Goal: Find specific page/section: Find specific page/section

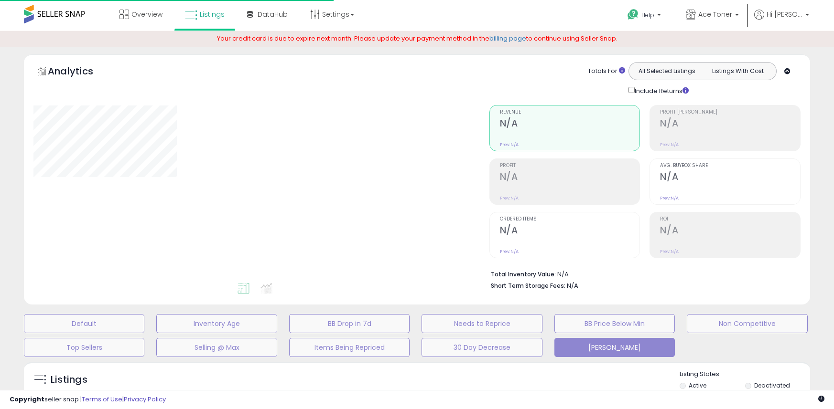
type input "*******"
select select "**"
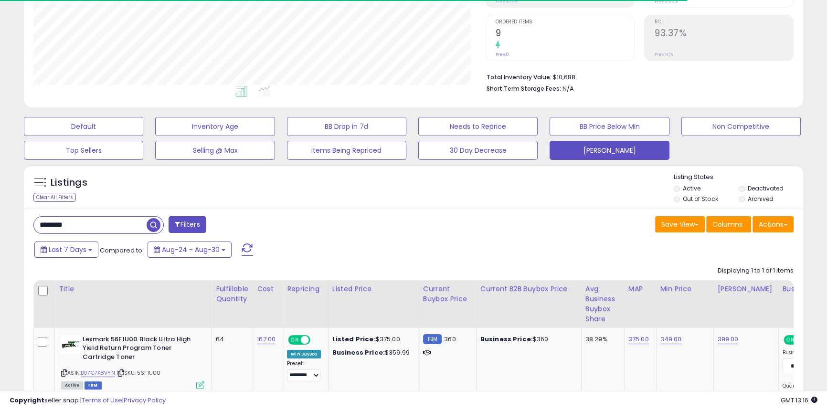
scroll to position [196, 451]
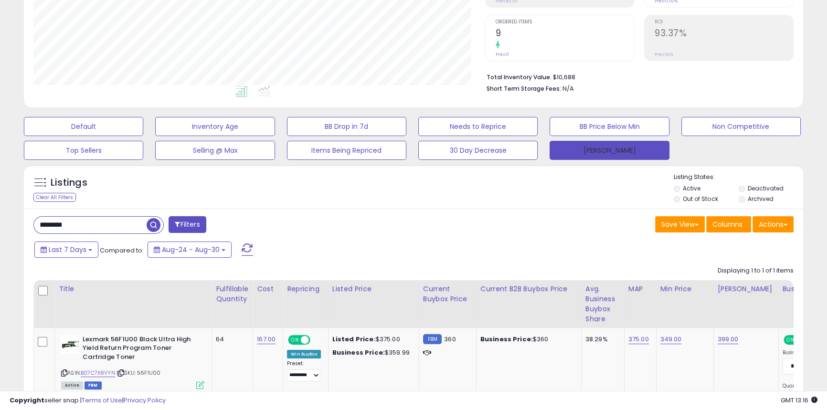
click at [589, 146] on button "[PERSON_NAME]" at bounding box center [609, 150] width 119 height 19
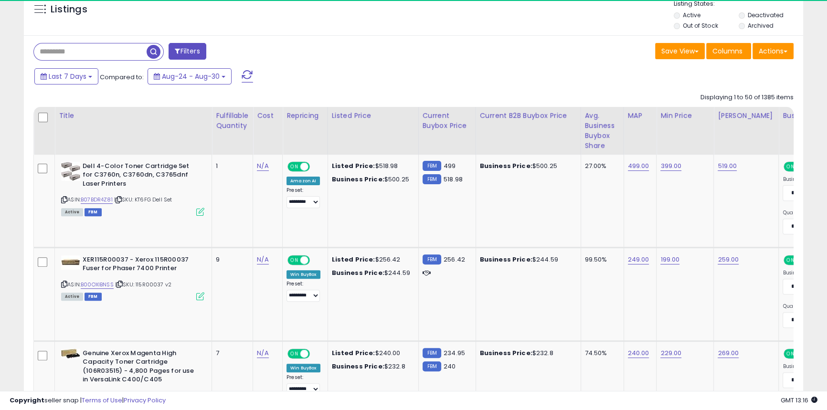
scroll to position [370, 0]
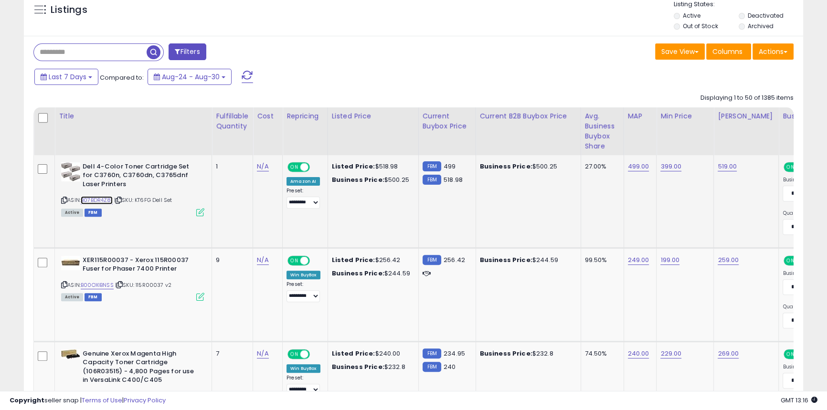
click at [108, 201] on link "B07BDR4Z81" at bounding box center [97, 200] width 32 height 8
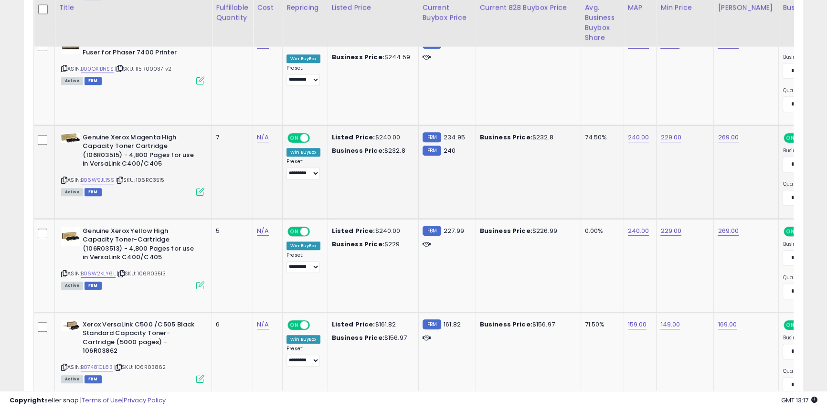
scroll to position [587, 0]
click at [106, 179] on link "B06W9JL15S" at bounding box center [97, 180] width 33 height 8
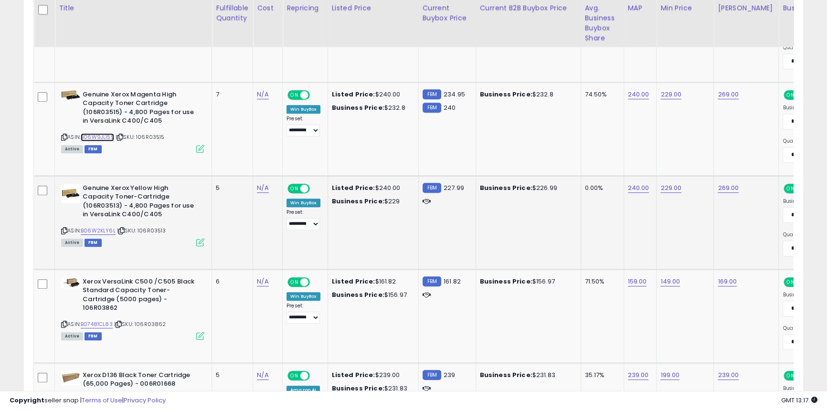
scroll to position [630, 0]
click at [106, 228] on link "B06W2KLY6L" at bounding box center [98, 230] width 35 height 8
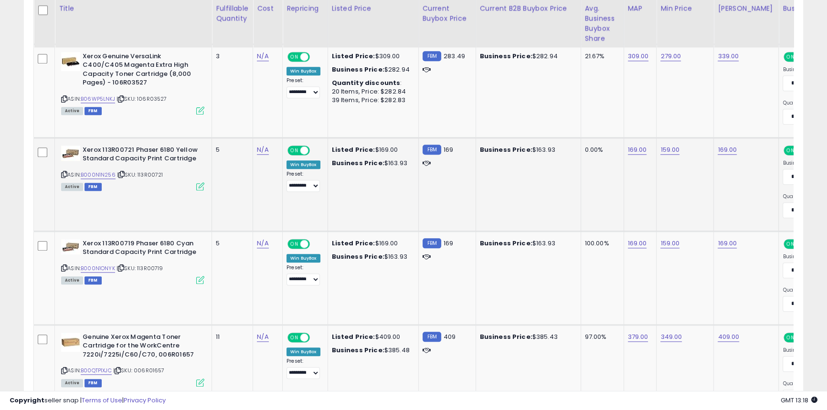
scroll to position [1324, 0]
click at [156, 172] on span "| SKU: 113R00721" at bounding box center [140, 175] width 46 height 8
copy span "113R00721"
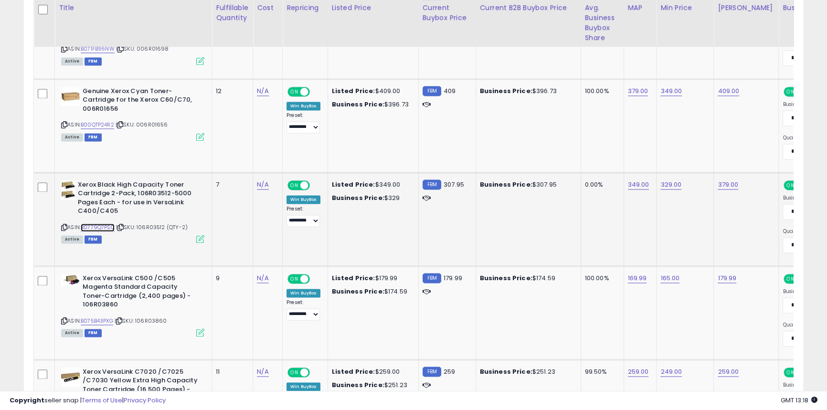
scroll to position [1757, 0]
click at [104, 226] on link "B0779Q7PSQ" at bounding box center [98, 227] width 34 height 8
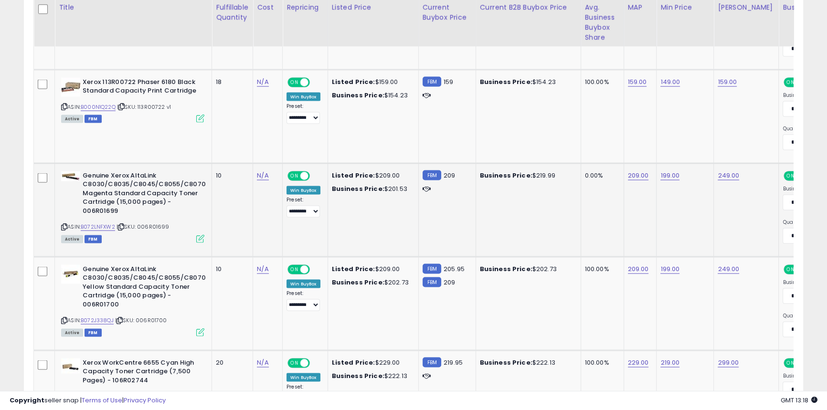
scroll to position [2235, 0]
click at [105, 224] on link "B072LNFXW2" at bounding box center [98, 226] width 34 height 8
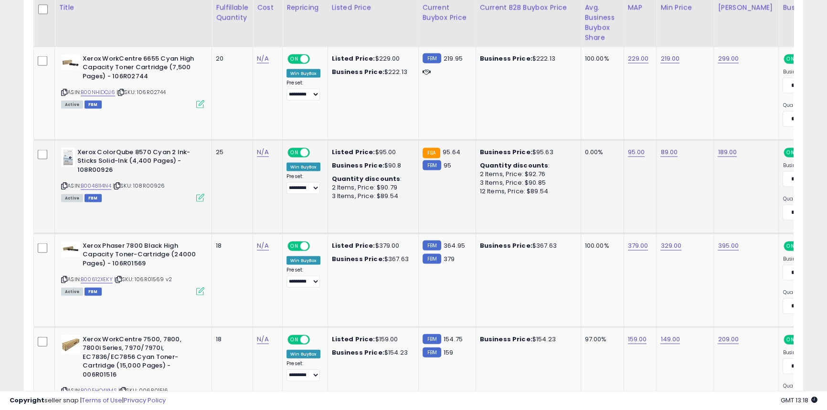
scroll to position [2539, 0]
click at [104, 187] on link "B0048114N4" at bounding box center [96, 186] width 31 height 8
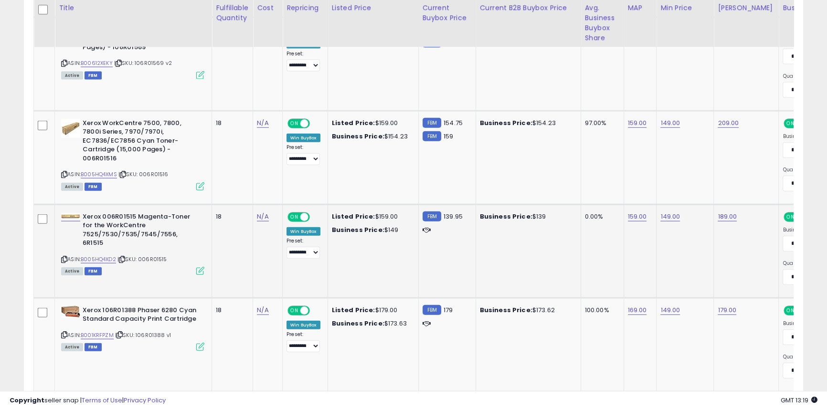
scroll to position [2756, 0]
click at [103, 255] on link "B005HQ4XD2" at bounding box center [98, 259] width 35 height 8
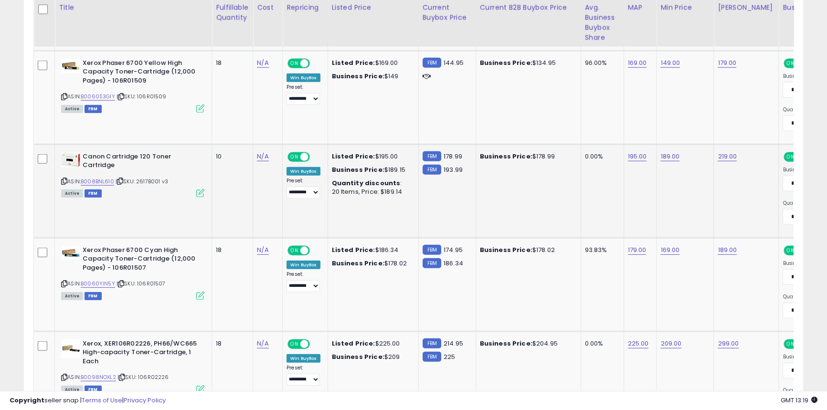
scroll to position [3190, 0]
click at [104, 179] on link "B008BNL610" at bounding box center [97, 181] width 33 height 8
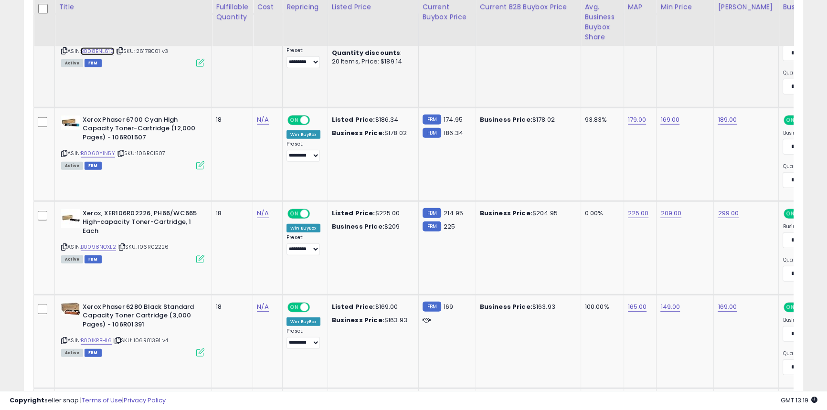
scroll to position [3320, 0]
click at [113, 243] on link "B0098NOXL2" at bounding box center [98, 247] width 35 height 8
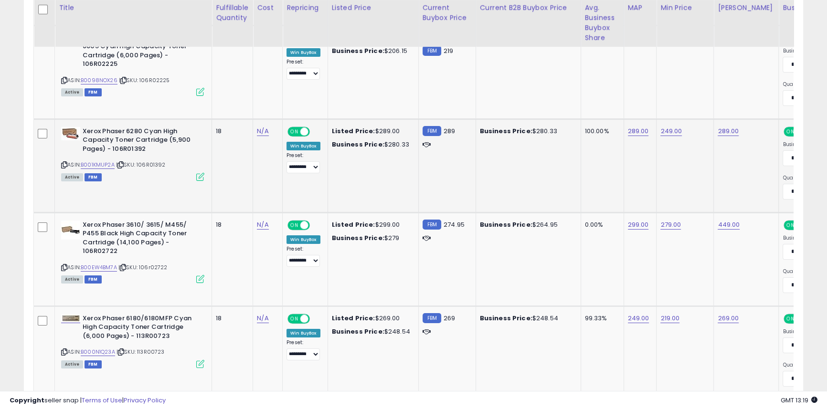
scroll to position [4058, 0]
click at [113, 265] on link "B00EW4BM7A" at bounding box center [99, 267] width 36 height 8
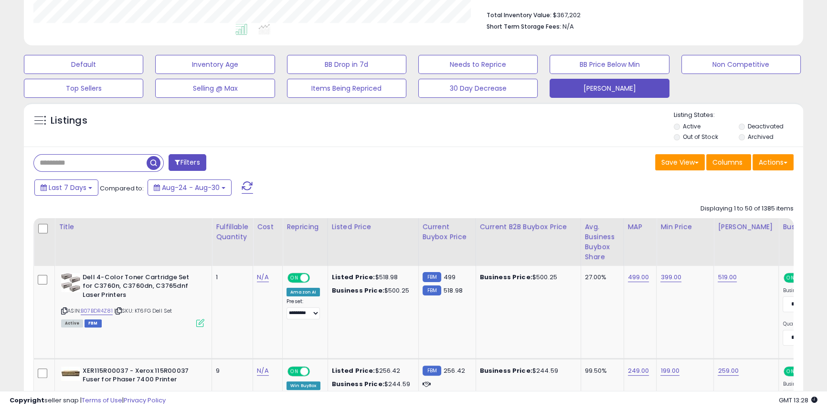
scroll to position [260, 0]
click at [124, 160] on input "text" at bounding box center [101, 162] width 134 height 17
paste input "*********"
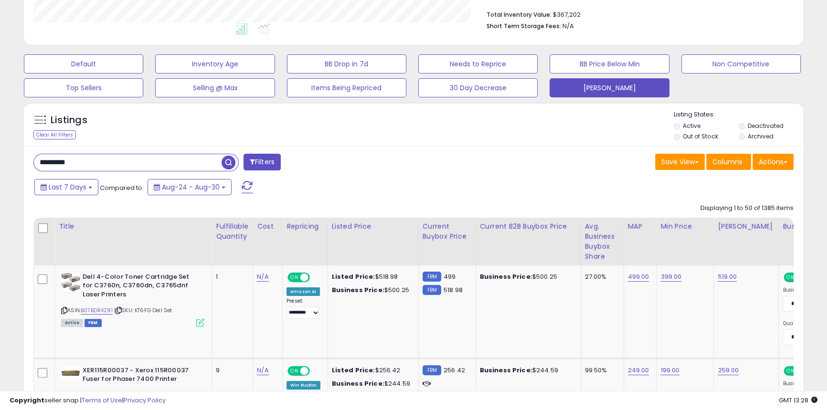
type input "*********"
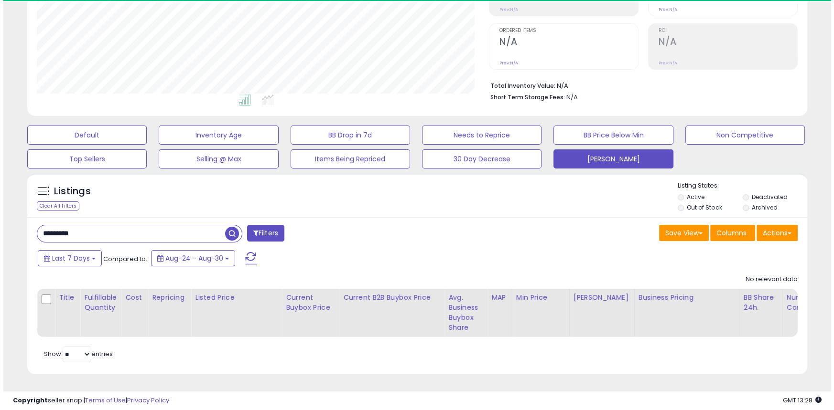
scroll to position [196, 451]
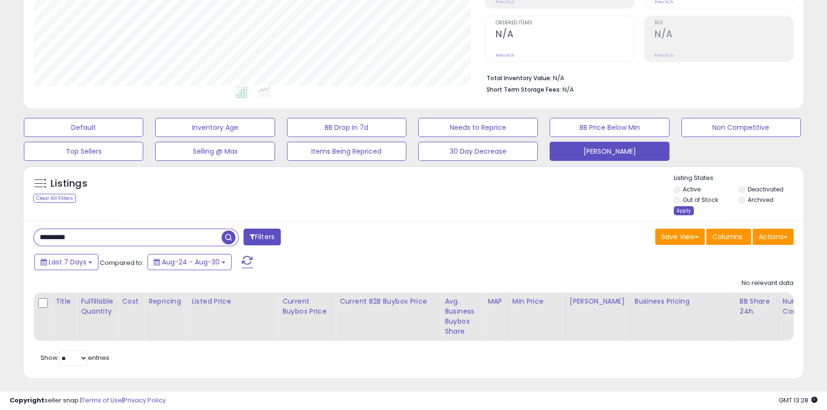
click at [683, 209] on div "Apply" at bounding box center [684, 210] width 20 height 9
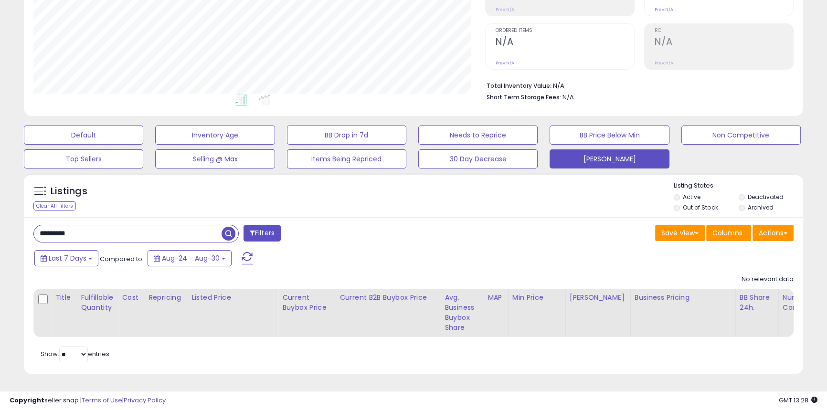
click at [229, 229] on span "button" at bounding box center [229, 234] width 14 height 14
